Goal: Navigation & Orientation: Find specific page/section

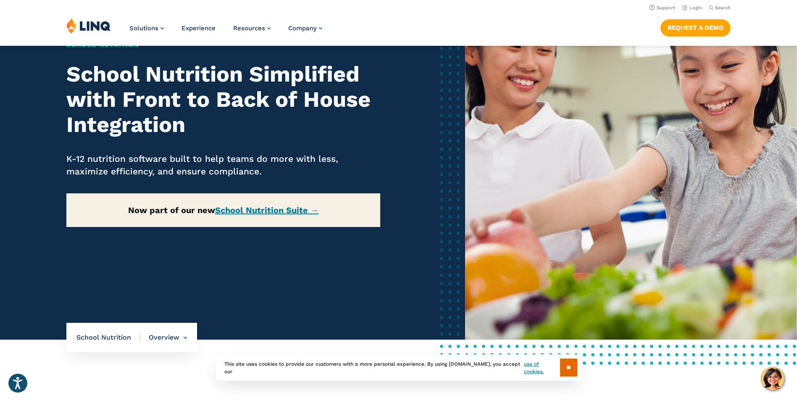
scroll to position [84, 0]
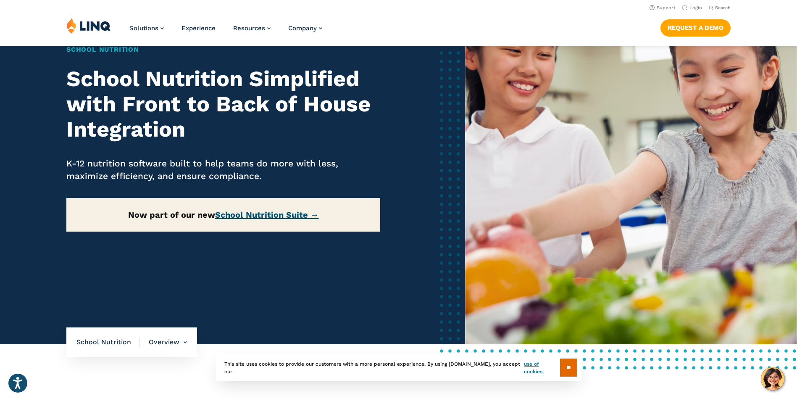
click at [274, 215] on link "School Nutrition Suite →" at bounding box center [267, 215] width 104 height 10
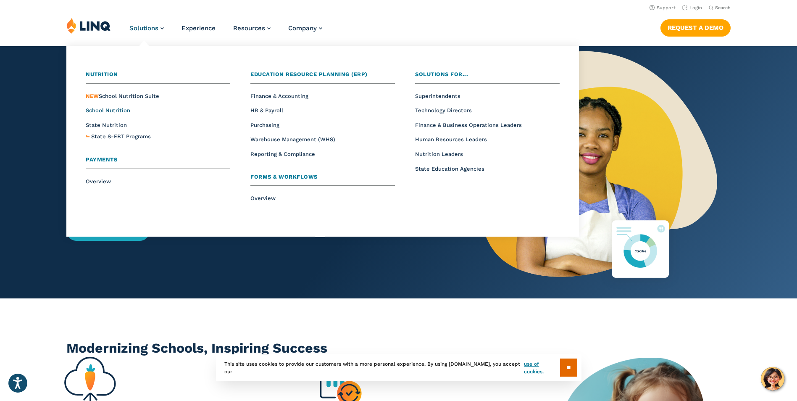
click at [124, 111] on span "School Nutrition" at bounding box center [108, 110] width 45 height 6
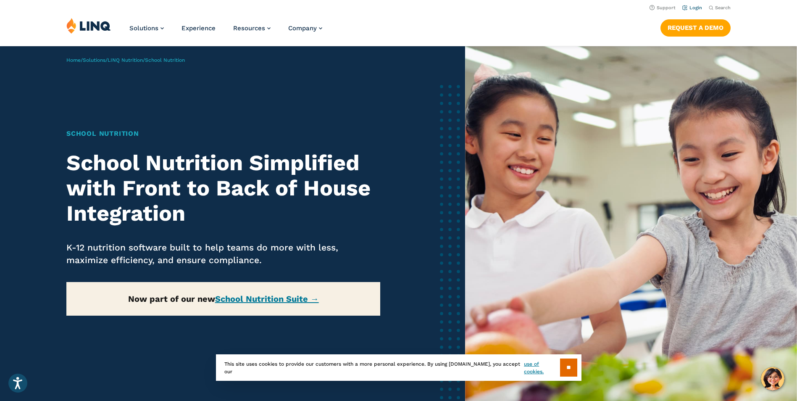
click at [697, 8] on link "Login" at bounding box center [692, 7] width 20 height 5
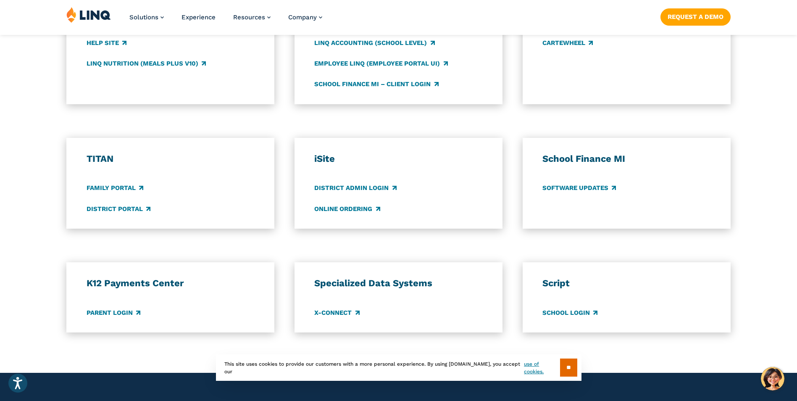
scroll to position [546, 0]
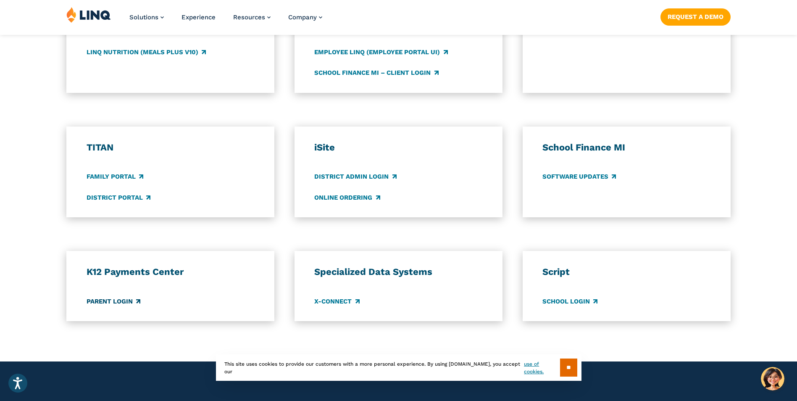
click at [116, 302] on link "Parent Login" at bounding box center [114, 301] width 54 height 9
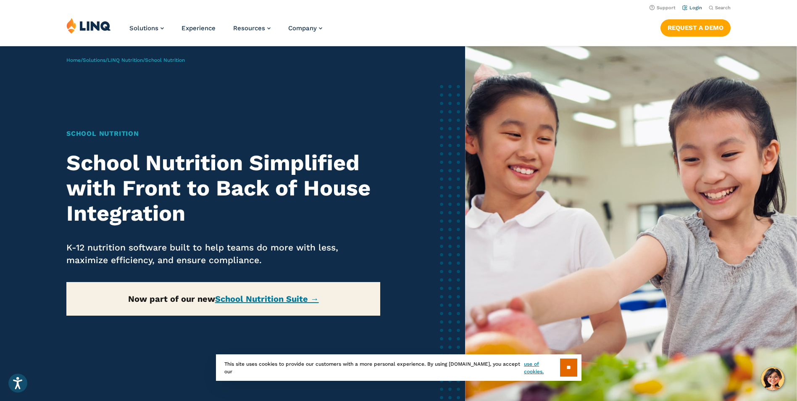
click at [697, 8] on link "Login" at bounding box center [692, 7] width 20 height 5
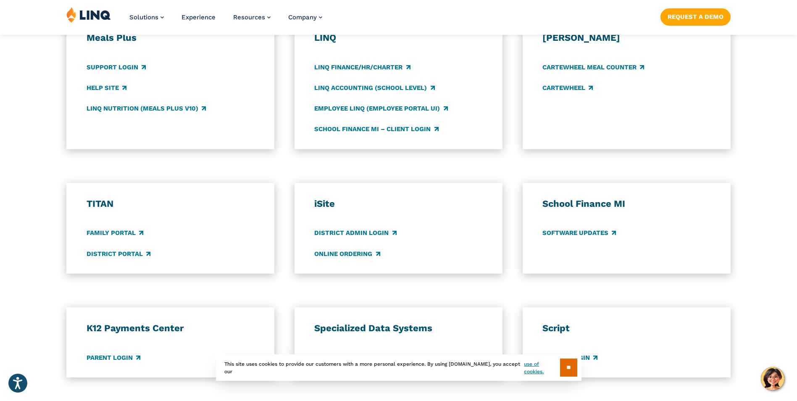
scroll to position [504, 0]
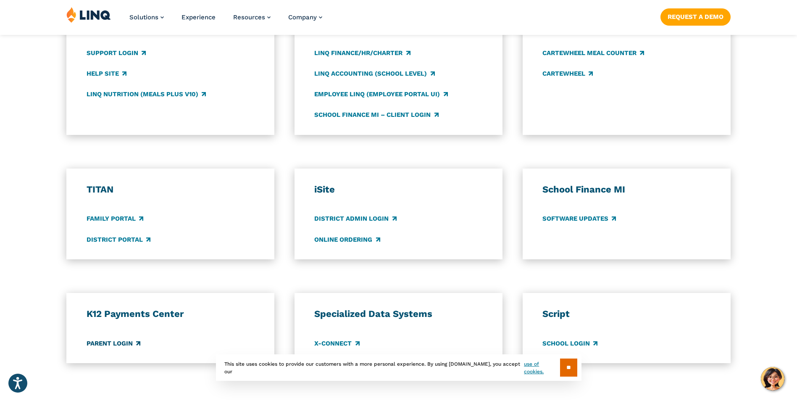
click at [129, 345] on link "Parent Login" at bounding box center [114, 343] width 54 height 9
